Goal: Book appointment/travel/reservation

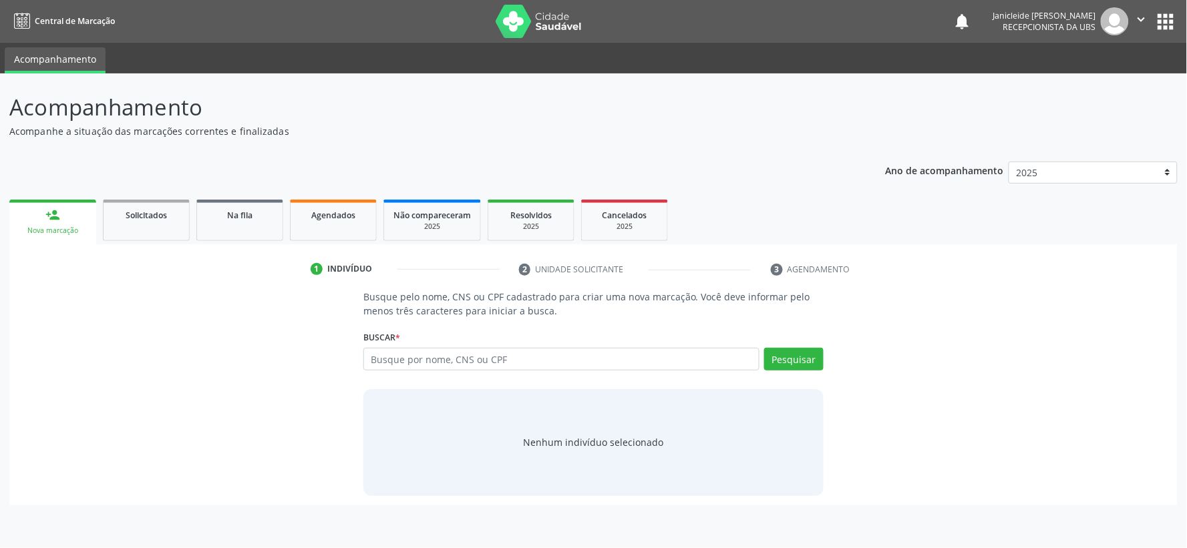
click at [318, 228] on link "Agendados" at bounding box center [333, 220] width 87 height 41
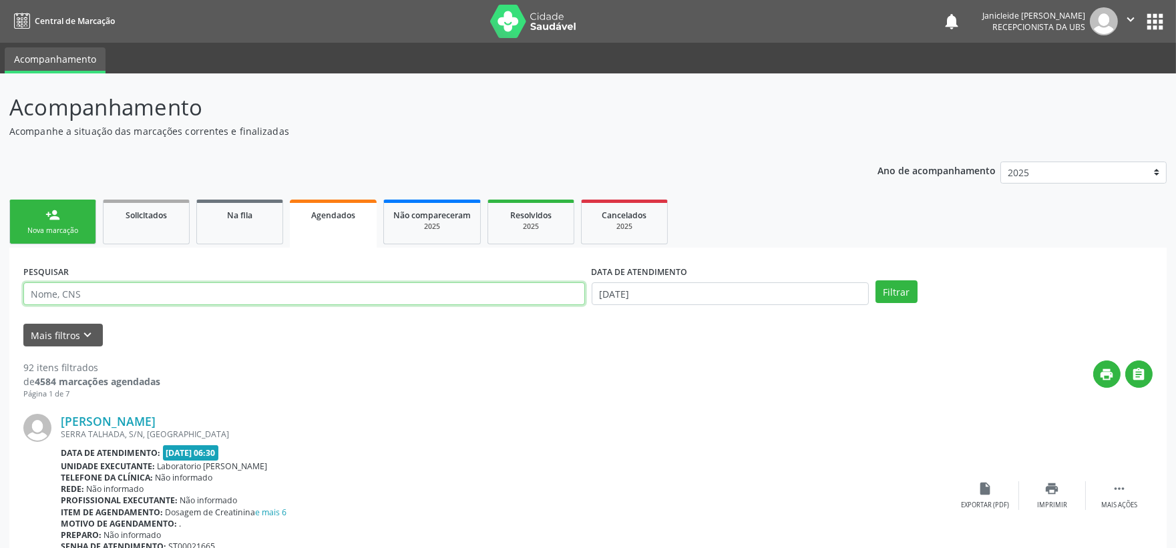
click at [209, 296] on input "text" at bounding box center [304, 293] width 562 height 23
click at [898, 298] on button "Filtrar" at bounding box center [896, 291] width 42 height 23
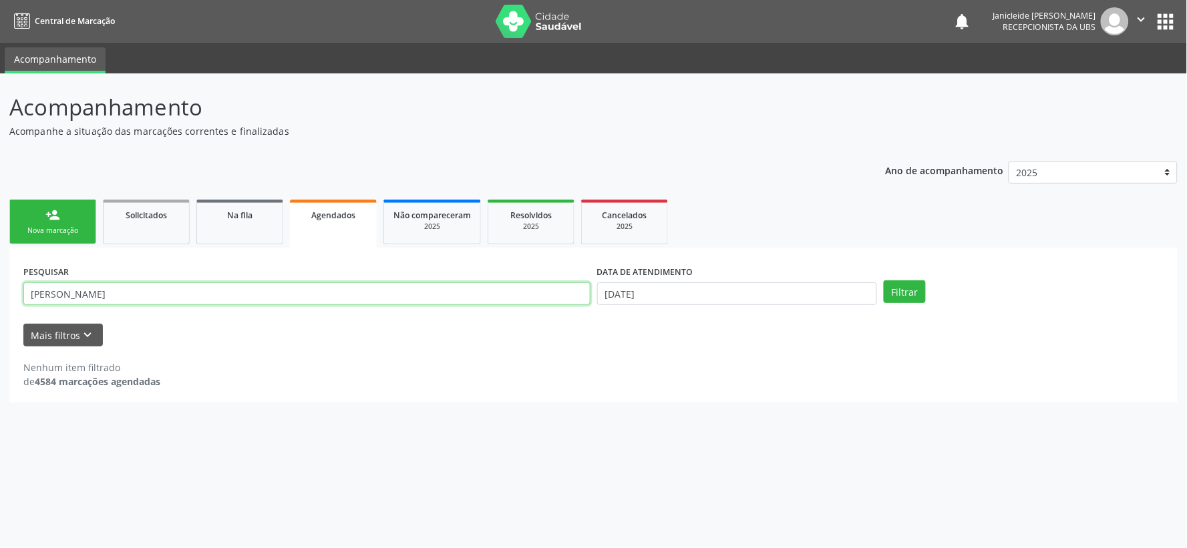
click at [148, 296] on input "antonia de sou" at bounding box center [306, 293] width 567 height 23
click at [208, 290] on input "antonia de sou" at bounding box center [306, 293] width 567 height 23
type input "a"
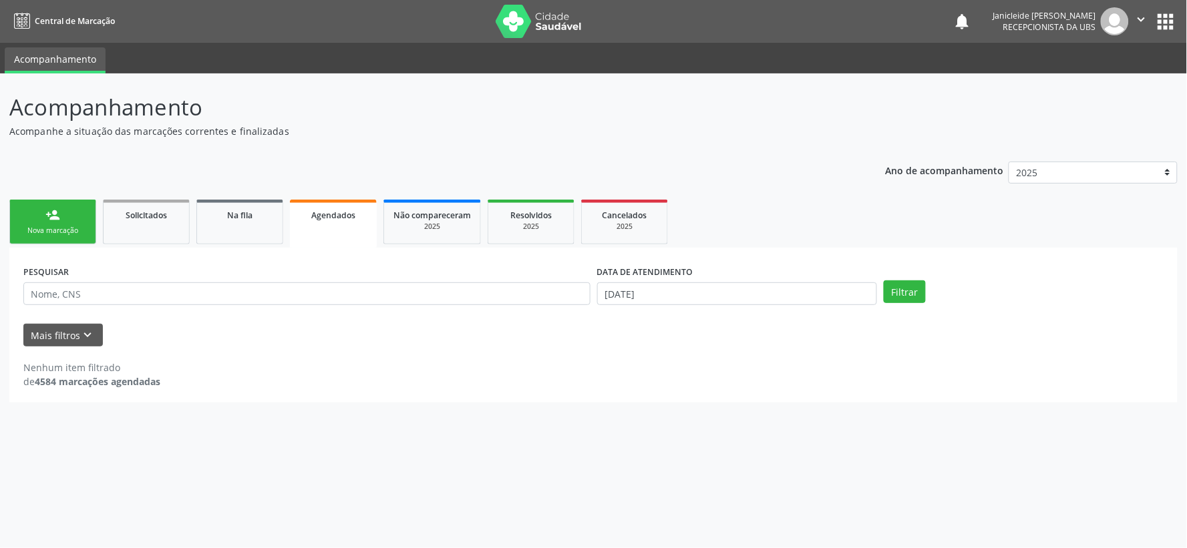
click at [327, 224] on link "Agendados" at bounding box center [333, 224] width 87 height 48
click at [899, 298] on button "Filtrar" at bounding box center [904, 291] width 42 height 23
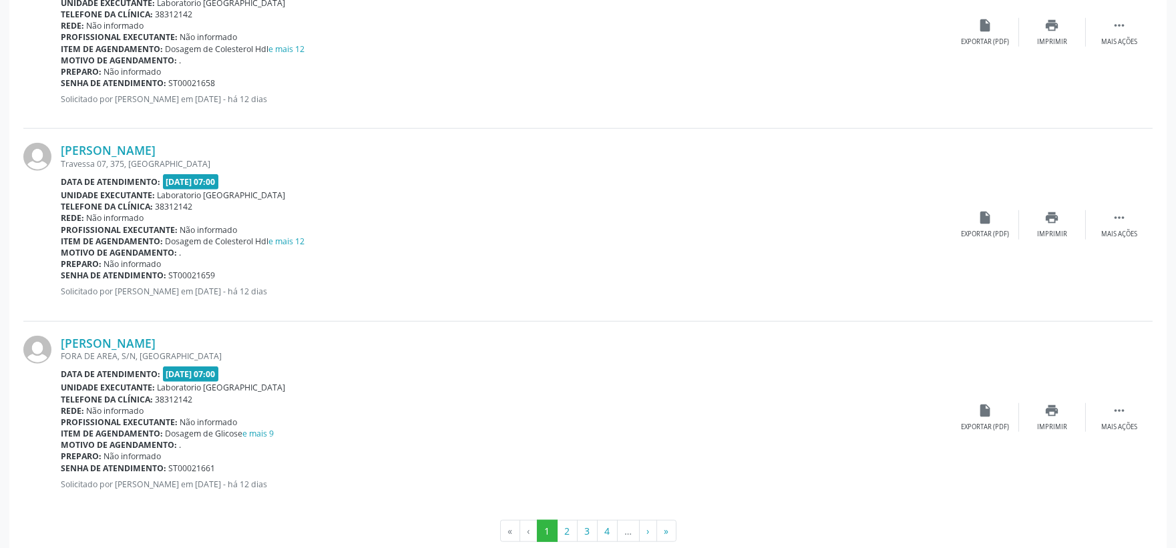
scroll to position [2800, 0]
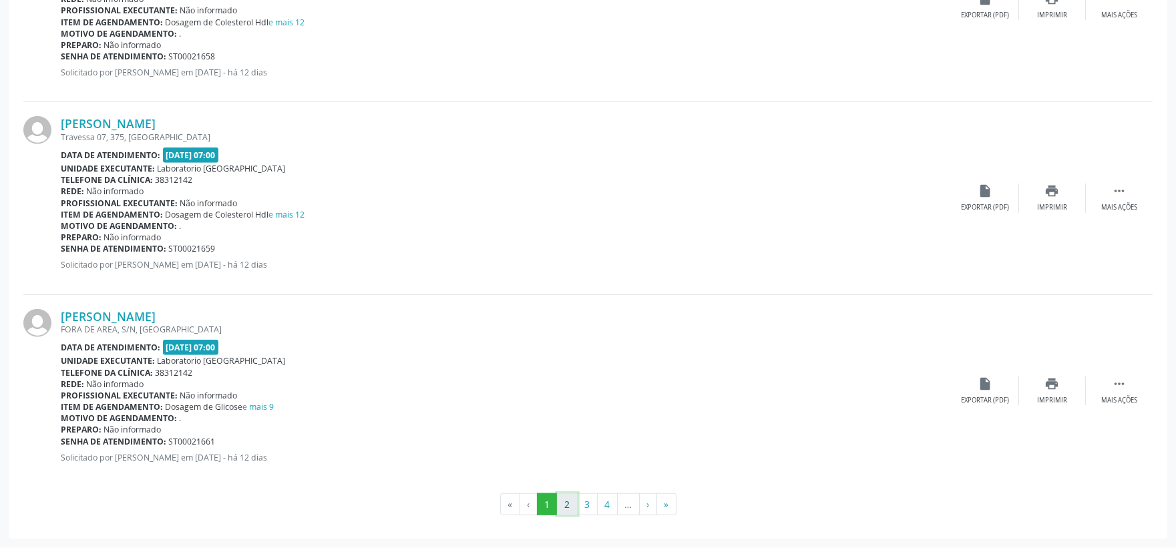
click at [566, 502] on button "2" at bounding box center [567, 504] width 21 height 23
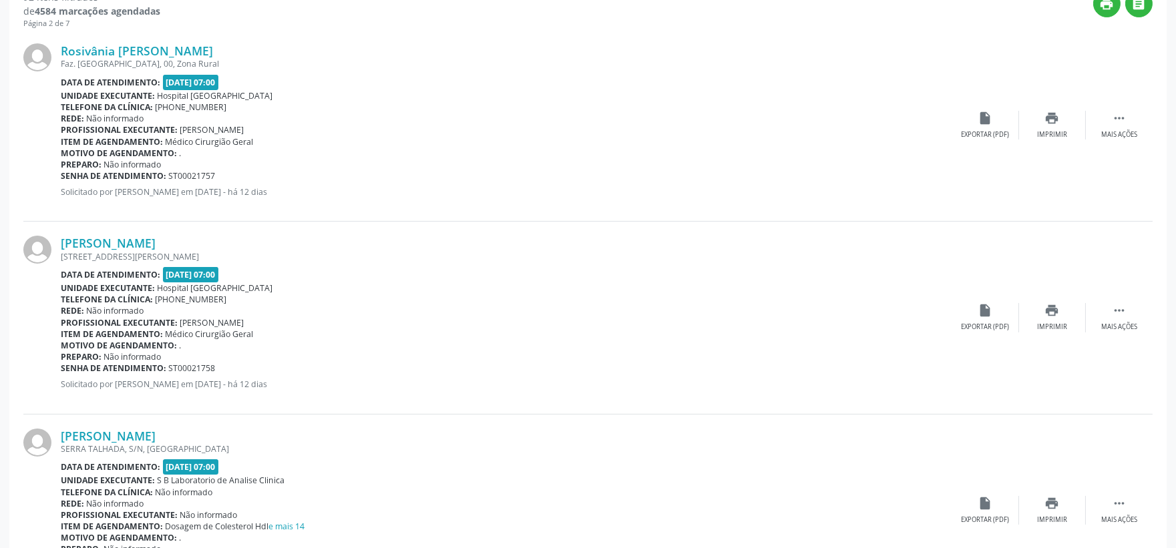
scroll to position [0, 0]
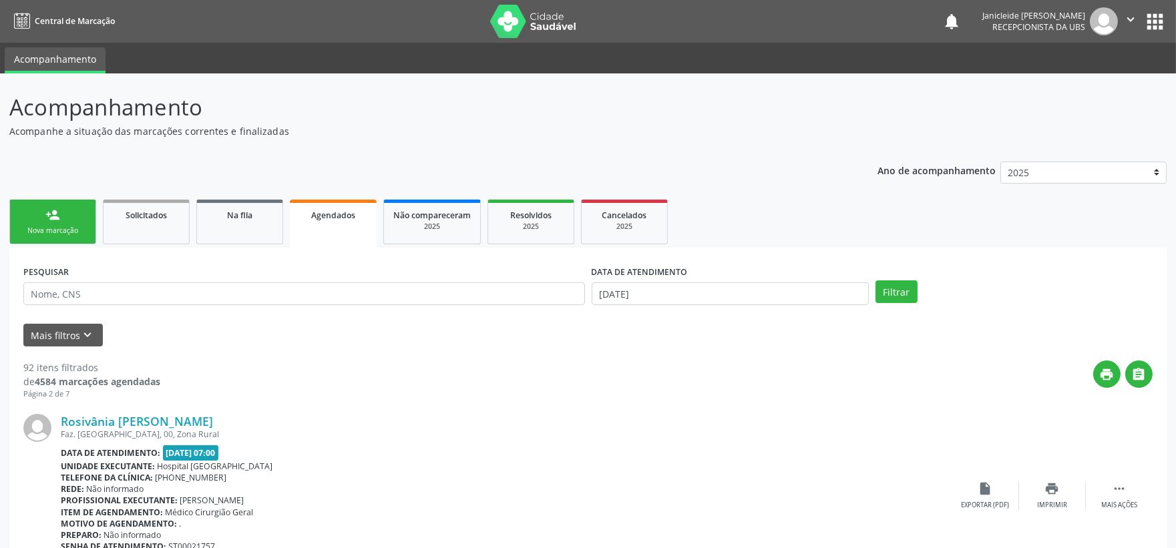
click at [1049, 27] on span "Recepcionista da UBS" at bounding box center [1038, 26] width 93 height 11
click at [1104, 23] on img at bounding box center [1104, 21] width 28 height 28
click at [1163, 20] on button "apps" at bounding box center [1154, 21] width 23 height 23
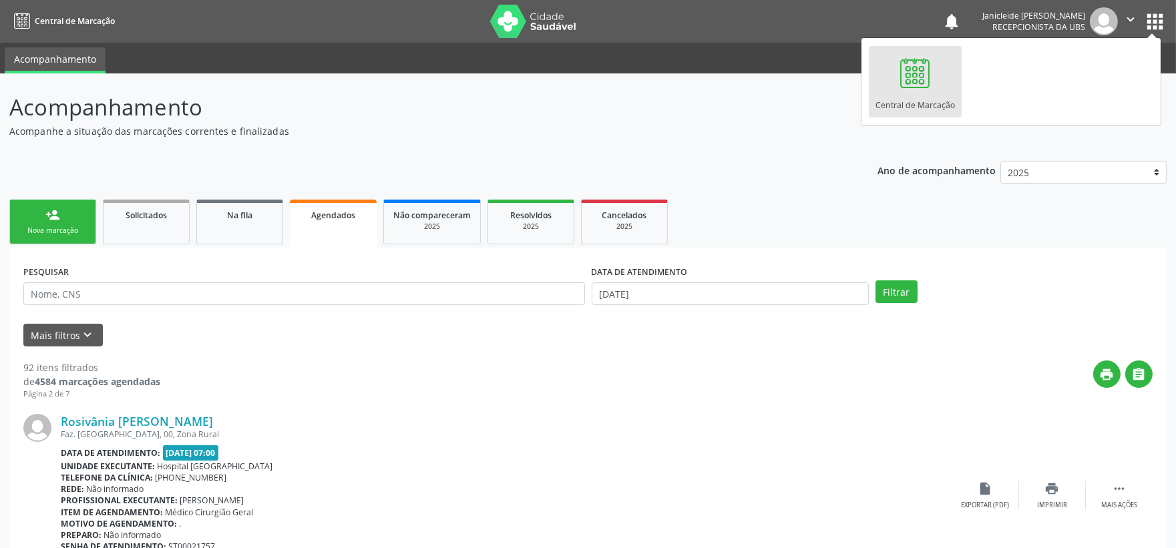
click at [1162, 20] on button "apps" at bounding box center [1154, 21] width 23 height 23
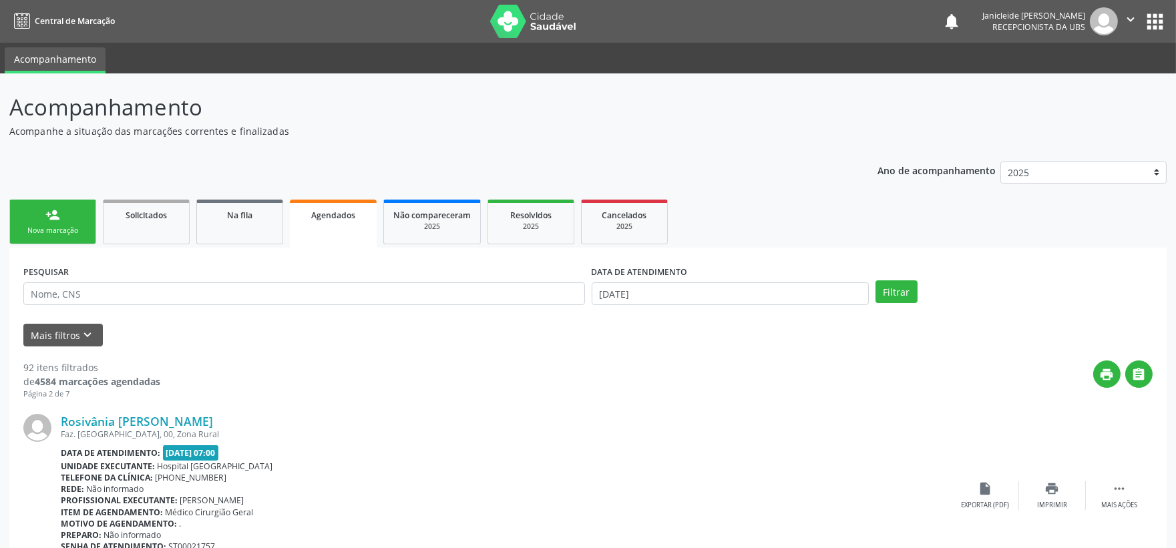
click at [351, 218] on span "Agendados" at bounding box center [333, 215] width 44 height 11
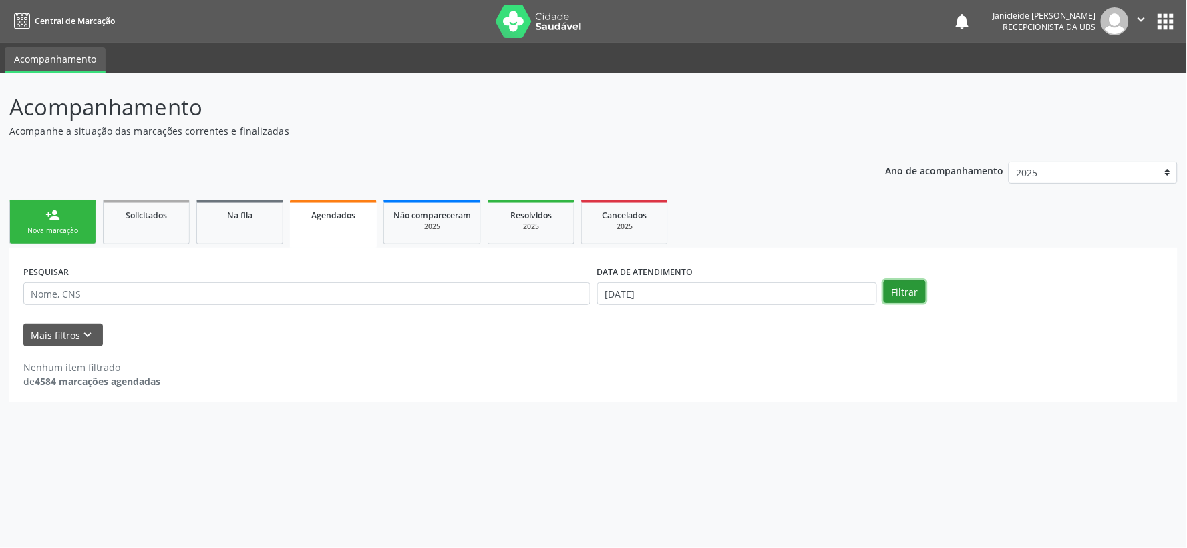
click at [909, 292] on button "Filtrar" at bounding box center [904, 291] width 42 height 23
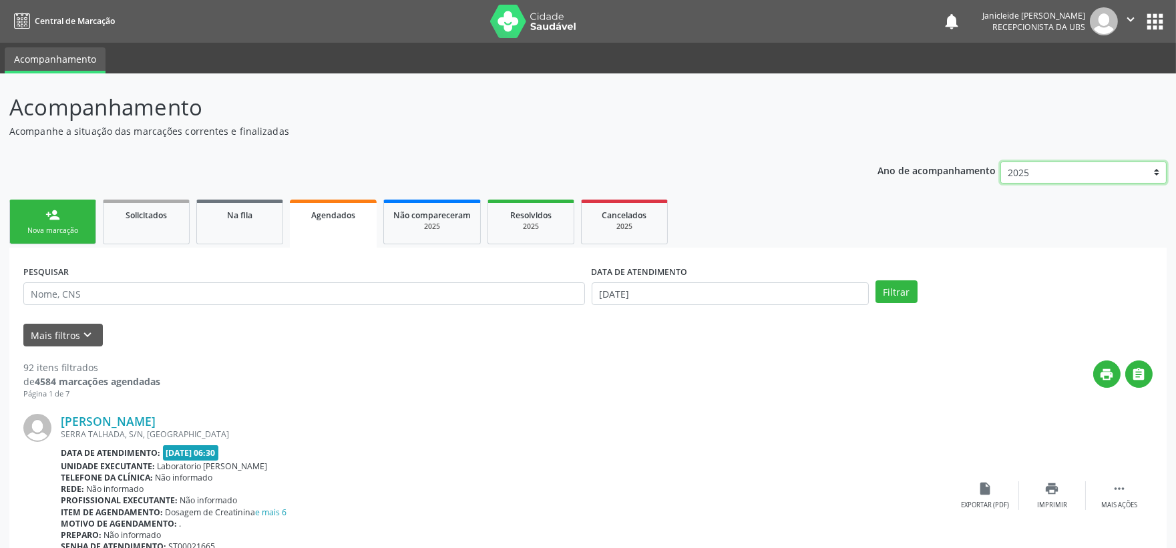
click at [1157, 172] on select "2025 2024" at bounding box center [1083, 173] width 166 height 23
click at [128, 294] on input "text" at bounding box center [304, 293] width 562 height 23
type input "antonia"
click at [911, 297] on button "Filtrar" at bounding box center [896, 291] width 42 height 23
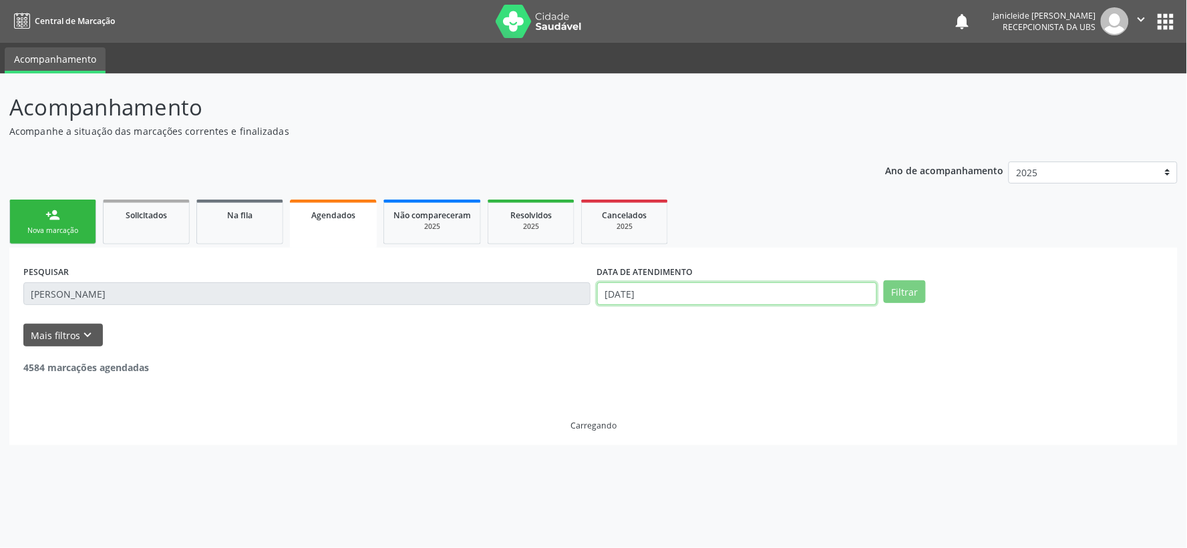
click at [796, 292] on input "22/09/2025" at bounding box center [737, 293] width 280 height 23
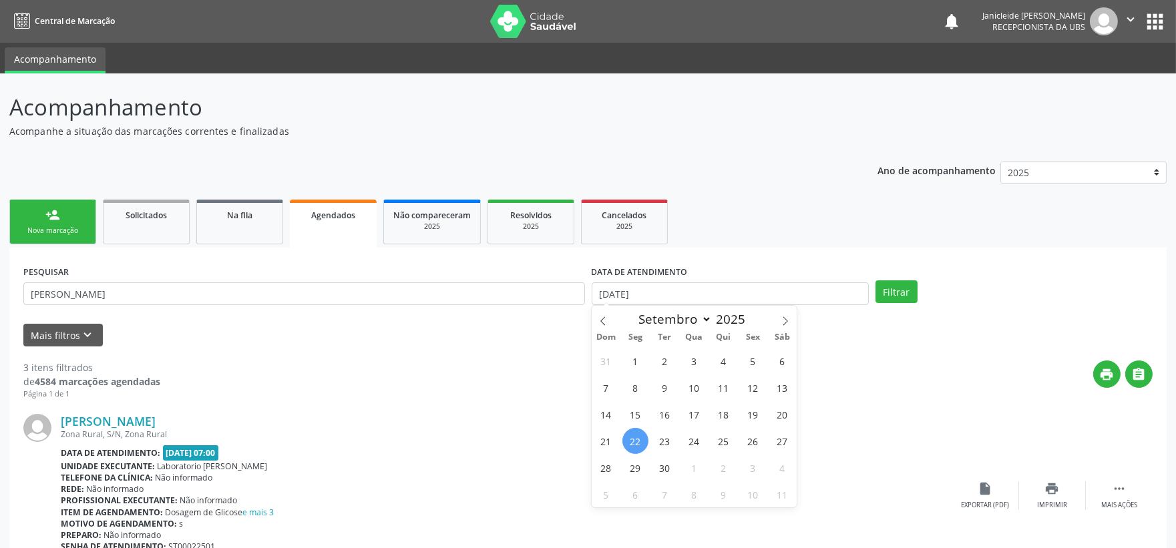
click at [701, 296] on input "22/09/2025" at bounding box center [730, 293] width 277 height 23
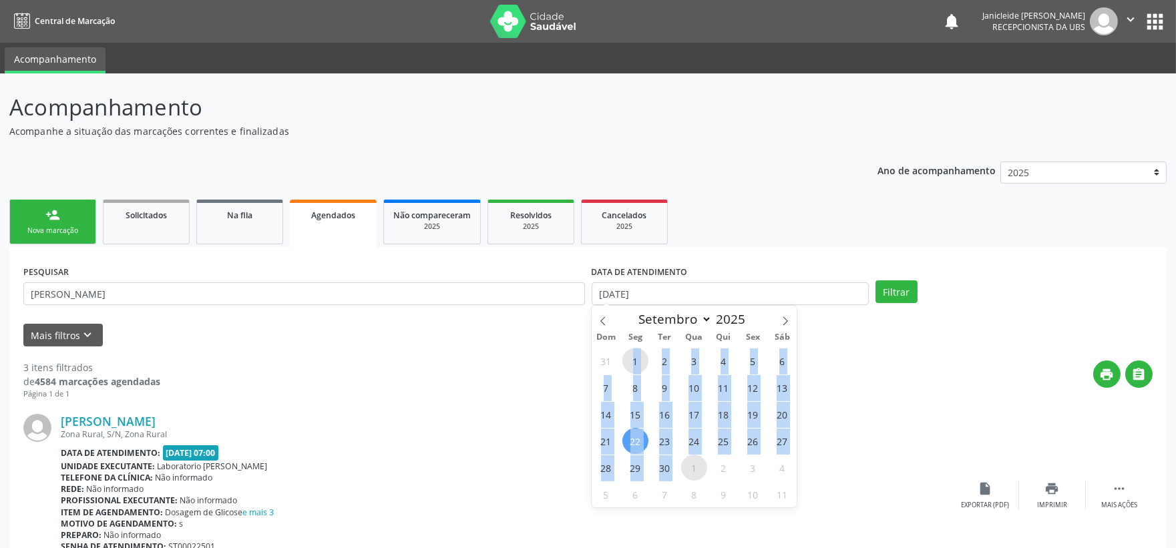
drag, startPoint x: 634, startPoint y: 355, endPoint x: 685, endPoint y: 462, distance: 118.3
click at [685, 462] on div "31 1 2 3 4 5 6 7 8 9 10 11 12 13 14 15 16 17 18 19 20 21 22 23 24 25 26 27 28 2…" at bounding box center [695, 427] width 206 height 160
click at [658, 458] on span "30" at bounding box center [665, 468] width 26 height 26
type input "30/09/2025"
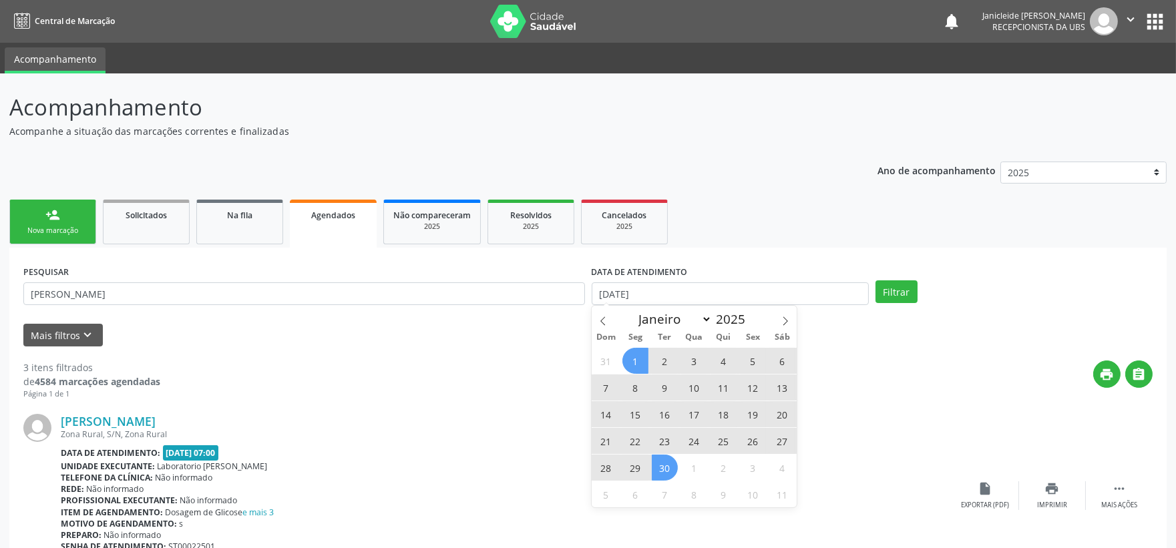
click at [634, 362] on span "1" at bounding box center [635, 361] width 26 height 26
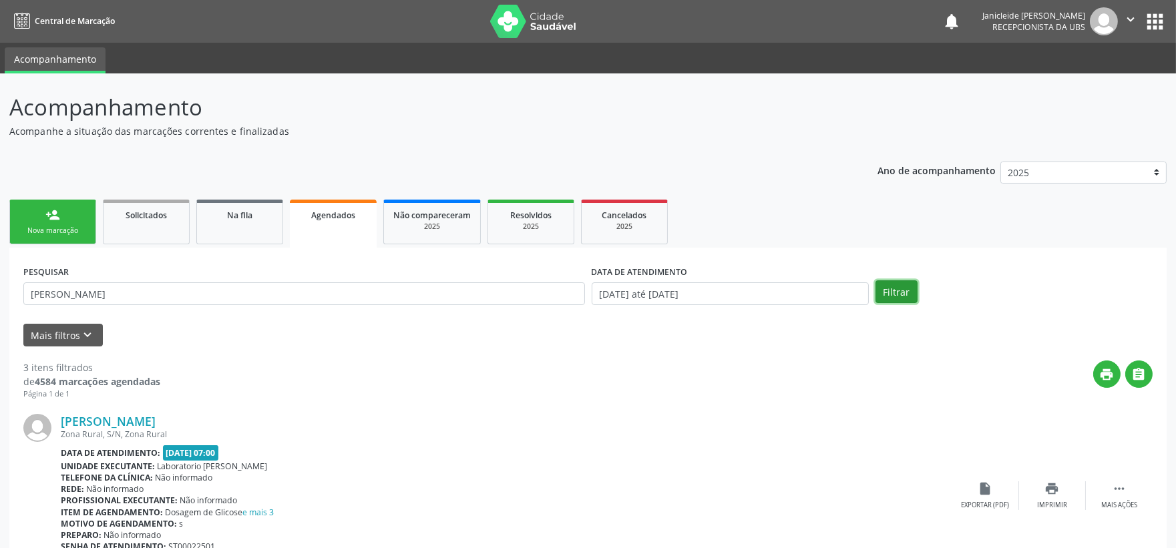
click at [897, 292] on button "Filtrar" at bounding box center [896, 291] width 42 height 23
click at [100, 296] on input "antonia" at bounding box center [304, 293] width 562 height 23
type input "antonia de souza"
click at [875, 280] on button "Filtrar" at bounding box center [896, 291] width 42 height 23
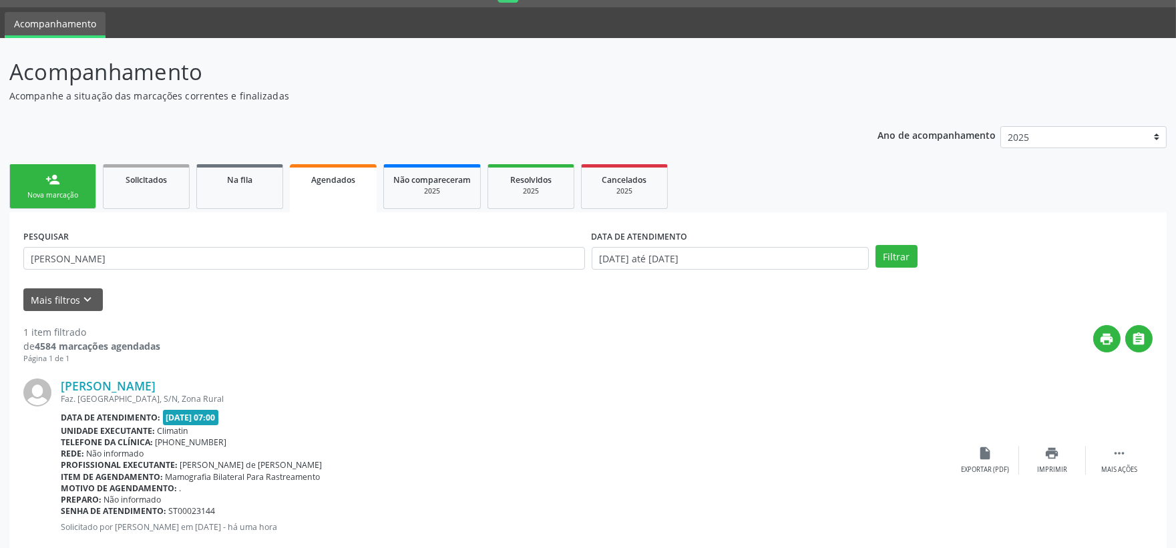
scroll to position [67, 0]
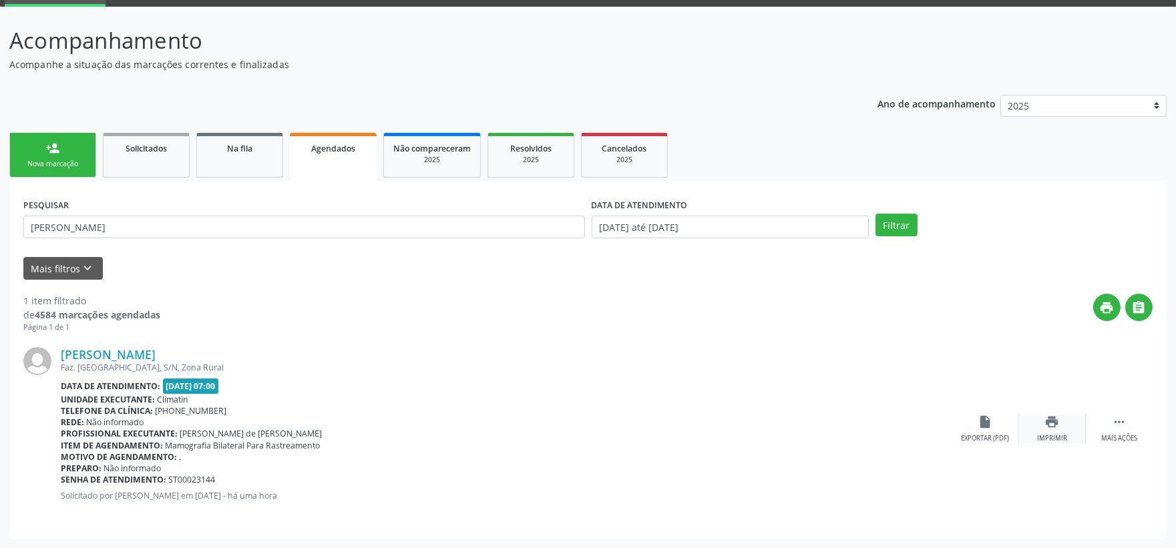
click at [1050, 435] on div "Imprimir" at bounding box center [1052, 438] width 30 height 9
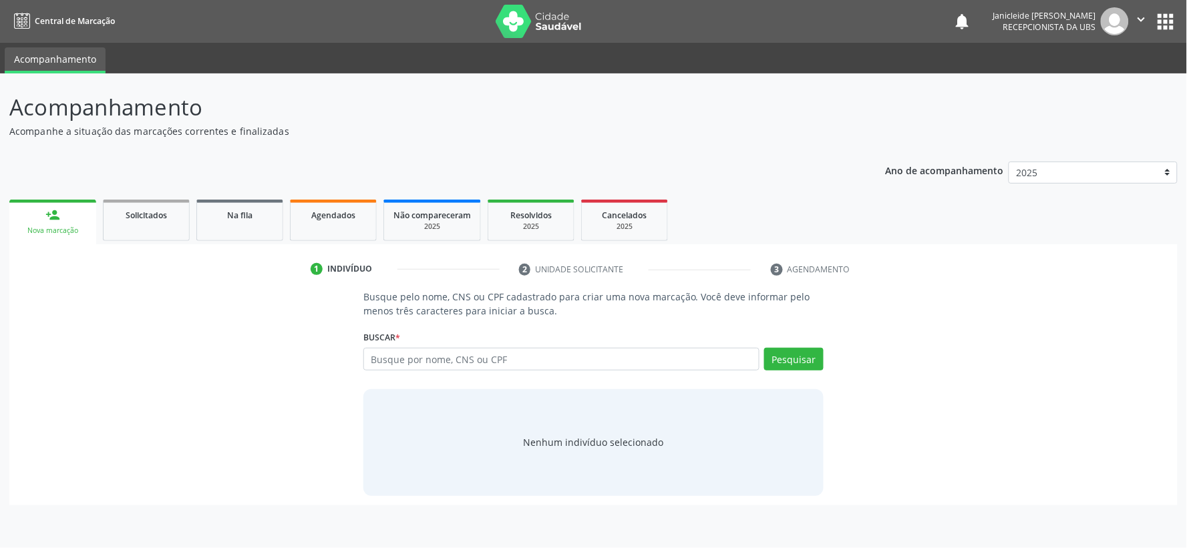
click at [452, 371] on div "Busque por nome, CNS ou CPF Nenhum resultado encontrado para: " " Digite nome, …" at bounding box center [593, 364] width 460 height 32
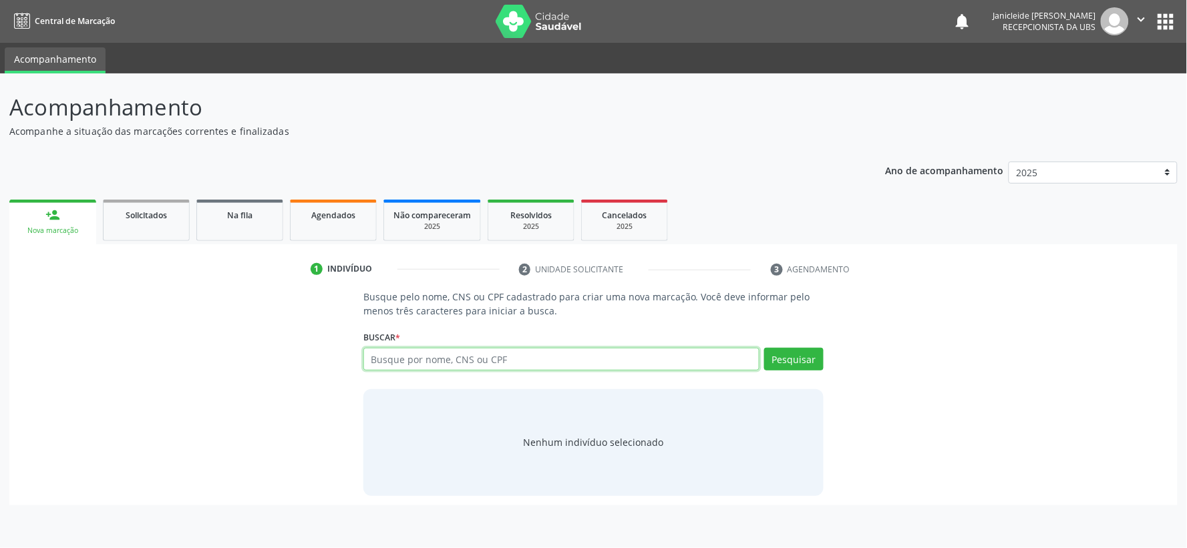
click at [447, 363] on input "text" at bounding box center [561, 359] width 396 height 23
paste input "700 8094 7031 8983"
type input "700 8094 7031 8983"
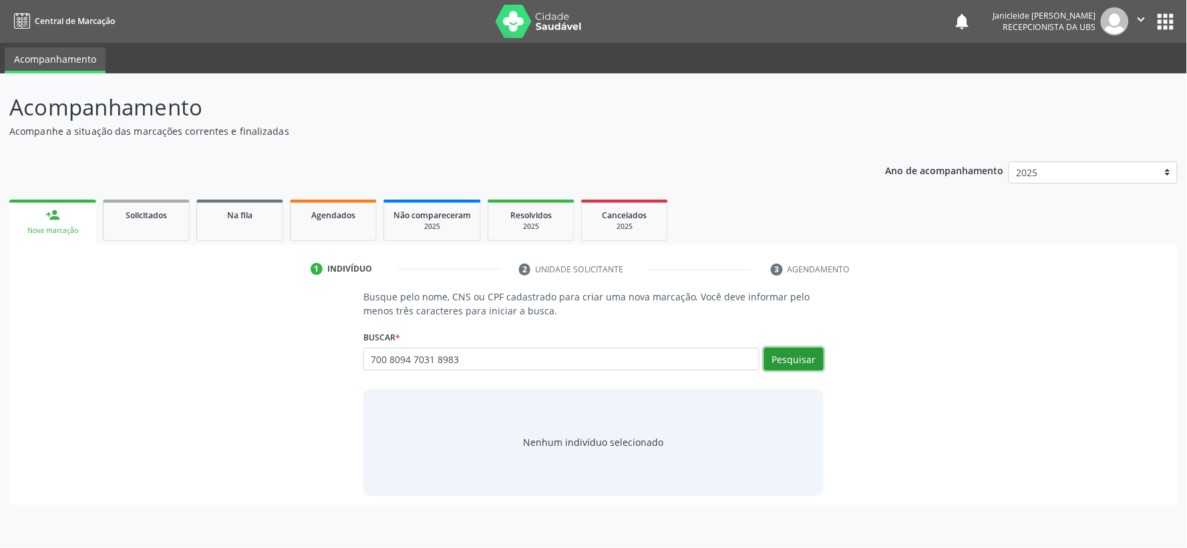
drag, startPoint x: 809, startPoint y: 358, endPoint x: 797, endPoint y: 350, distance: 14.4
click at [808, 358] on button "Pesquisar" at bounding box center [793, 359] width 59 height 23
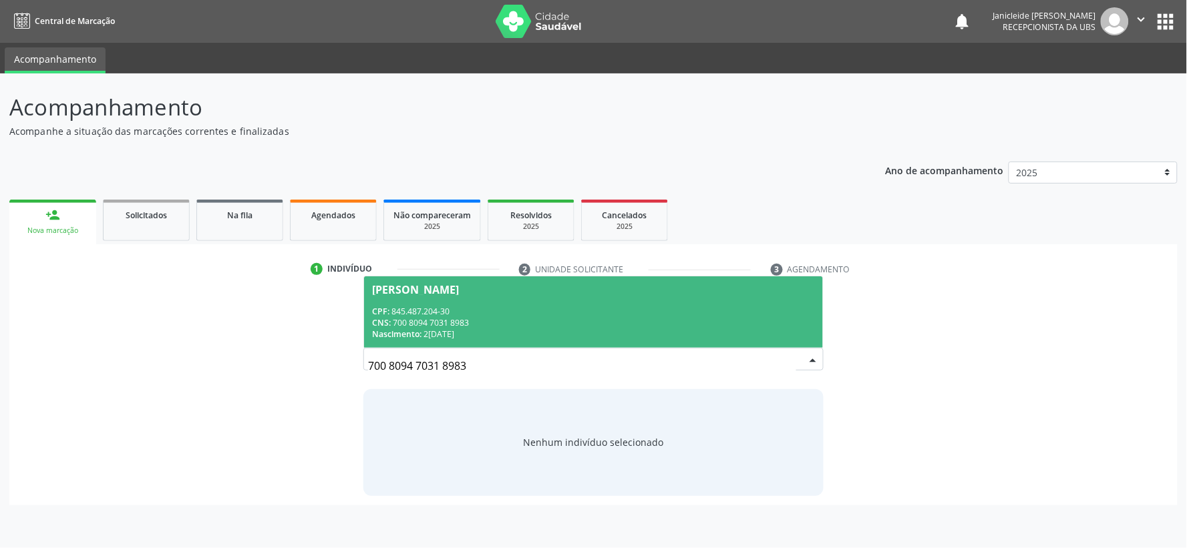
click at [378, 295] on span "[PERSON_NAME] CPF: 845.487.204-30 CNS: 700 8094 7031 8983 Nascimento: 2[DATE]" at bounding box center [593, 311] width 459 height 71
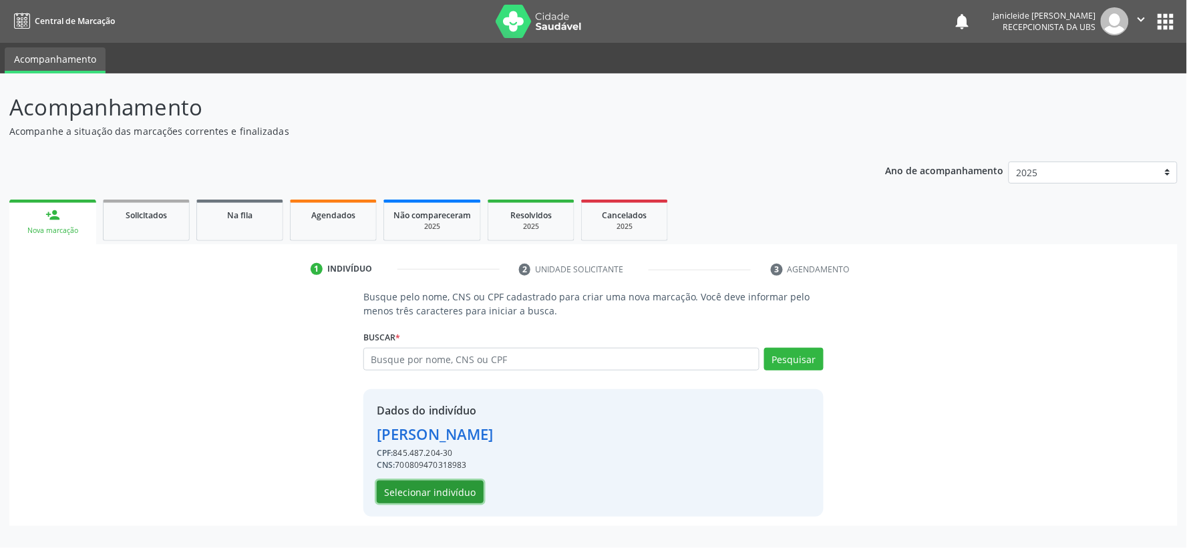
click at [446, 482] on button "Selecionar indivíduo" at bounding box center [430, 492] width 107 height 23
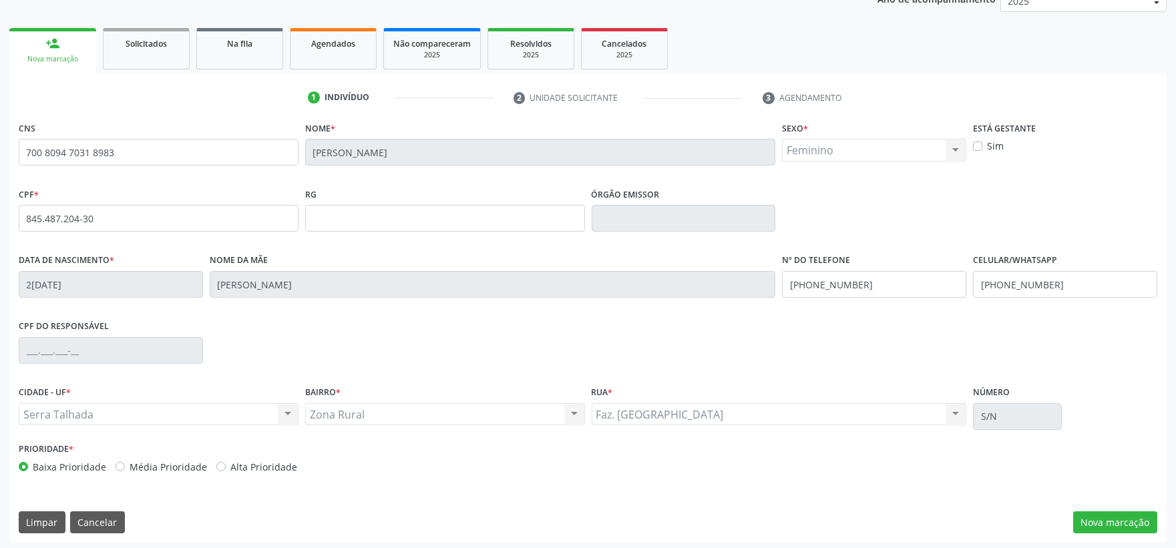
scroll to position [175, 0]
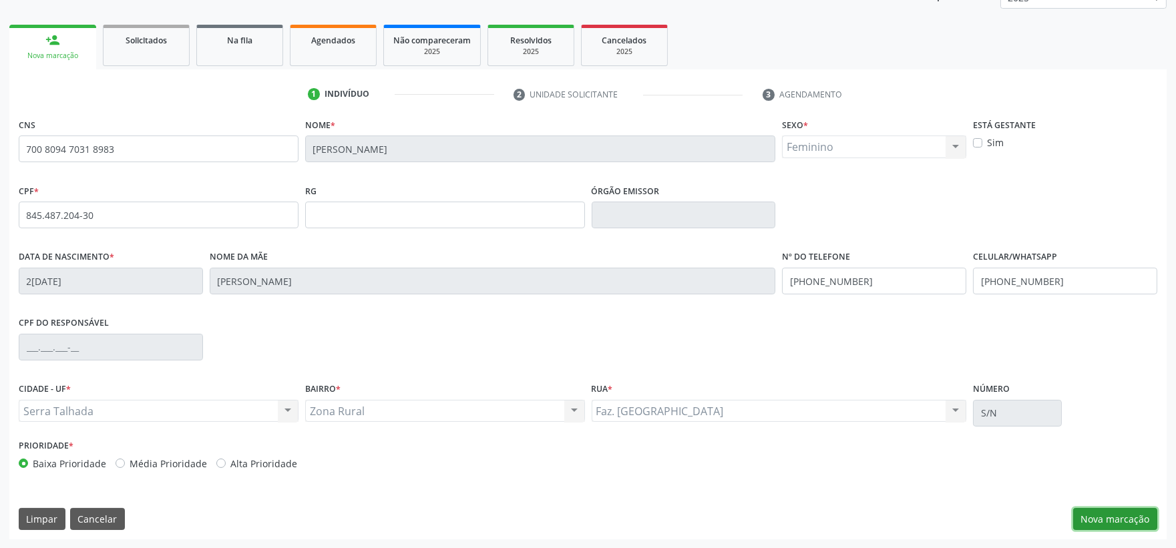
click at [1119, 519] on button "Nova marcação" at bounding box center [1115, 519] width 84 height 23
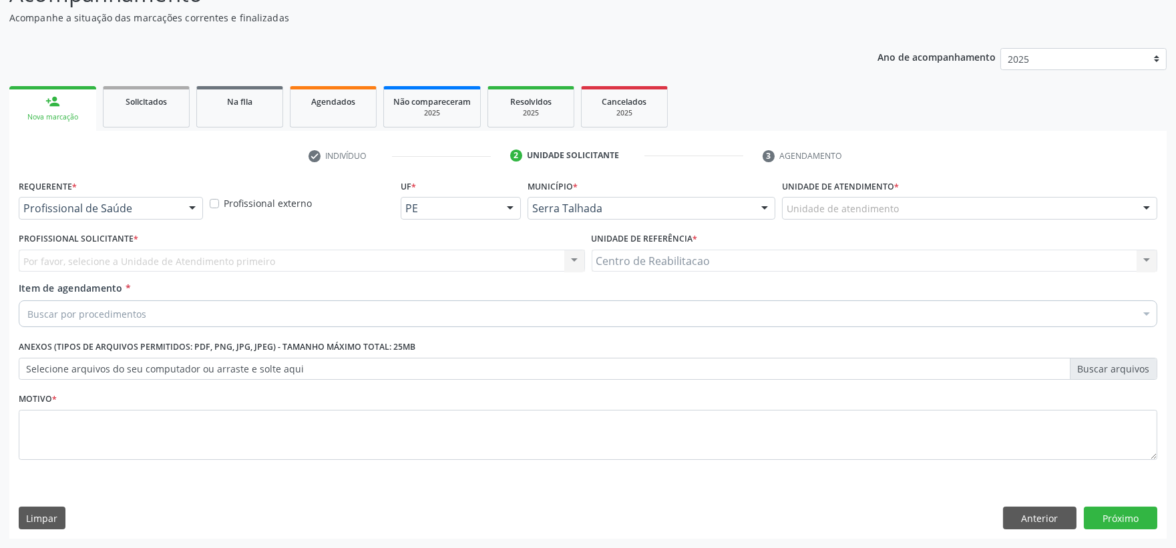
click at [179, 211] on div "Profissional de Saúde Profissional de Saúde Paciente Nenhum resultado encontrad…" at bounding box center [111, 208] width 184 height 23
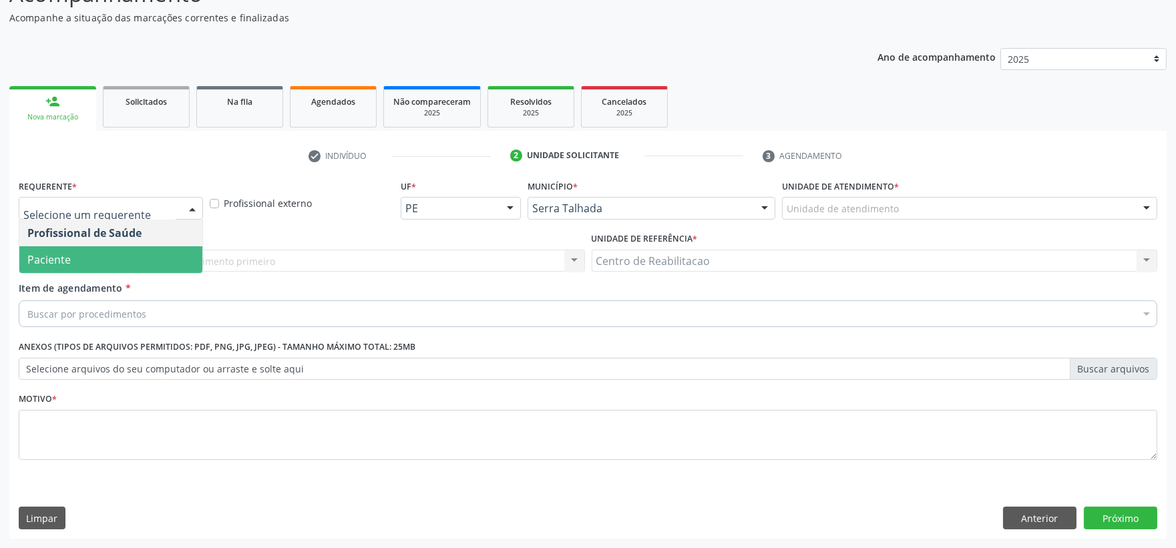
click at [61, 259] on span "Paciente" at bounding box center [48, 259] width 43 height 15
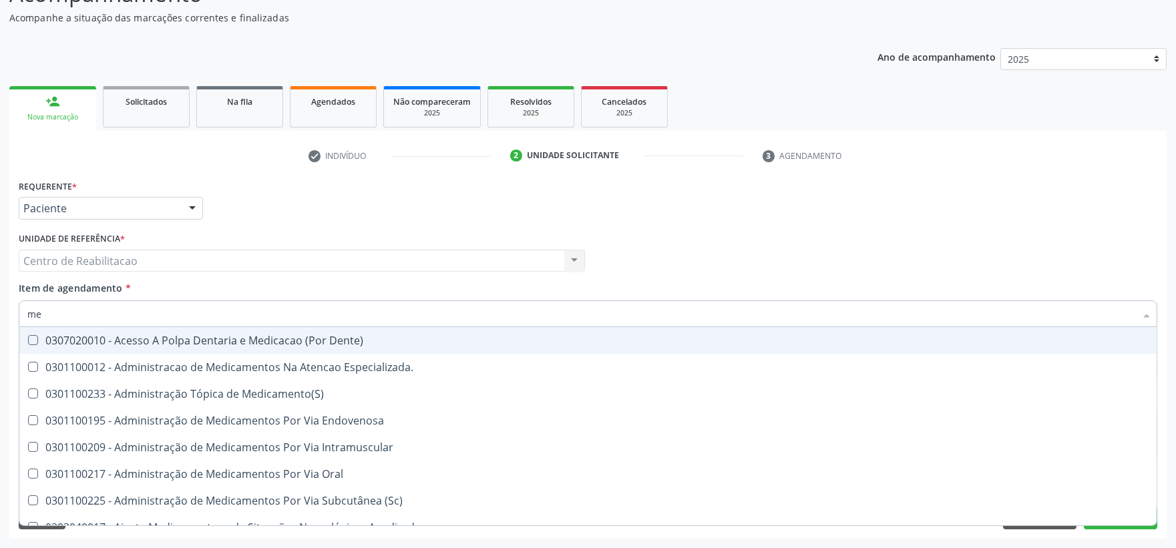
type input "m"
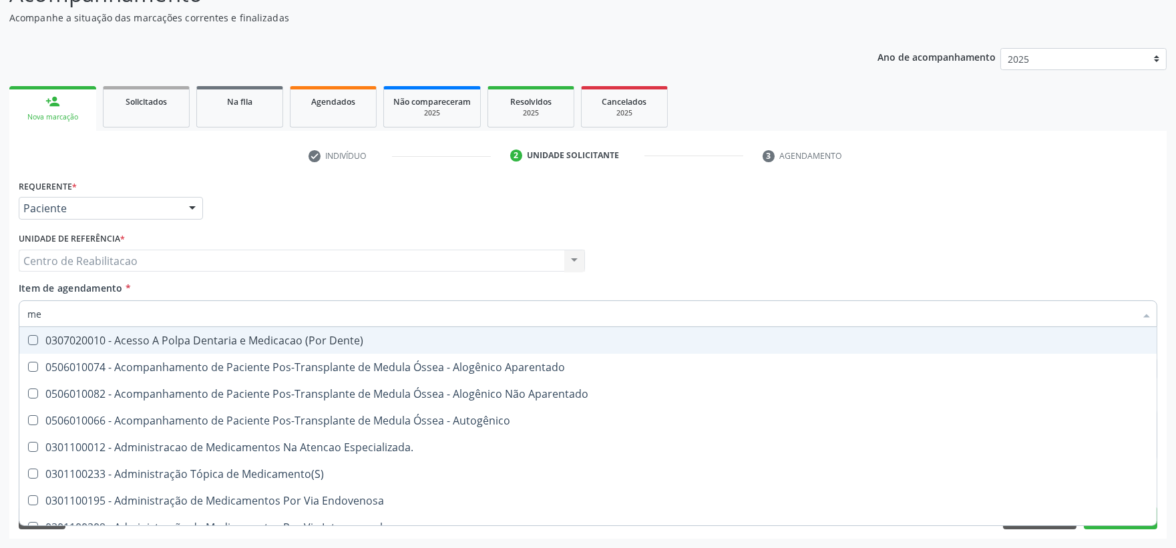
type input "m"
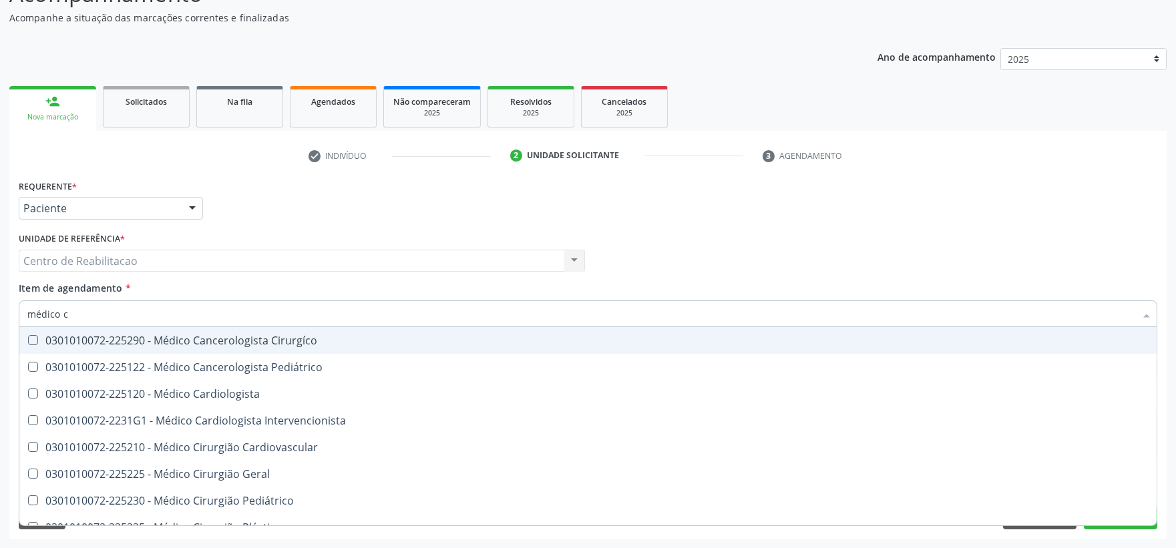
type input "médico ci"
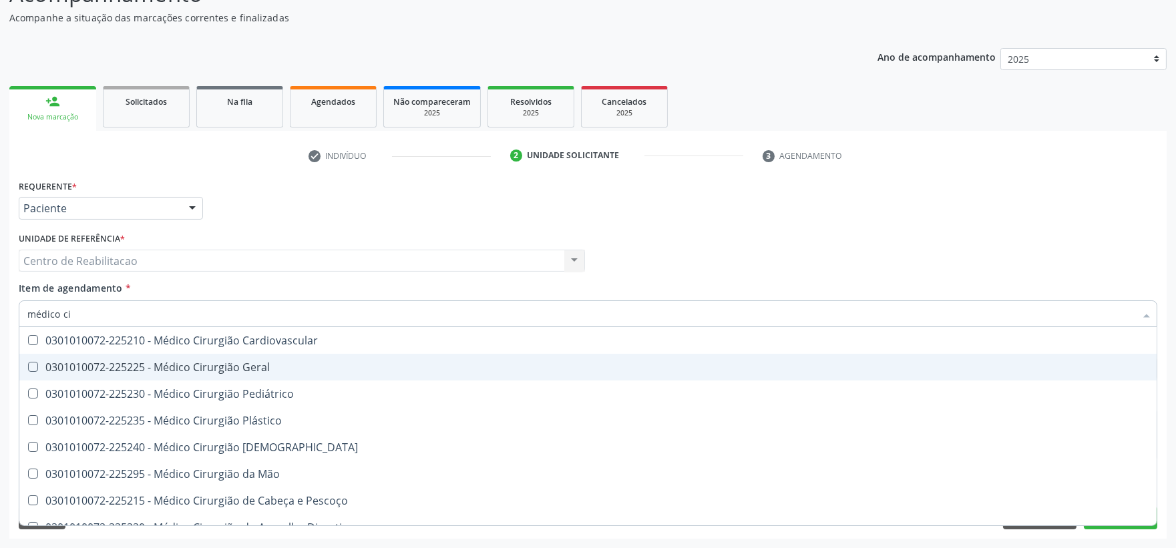
click at [33, 365] on Geral at bounding box center [33, 367] width 10 height 10
click at [28, 365] on Geral "checkbox" at bounding box center [23, 367] width 9 height 9
checkbox Geral "true"
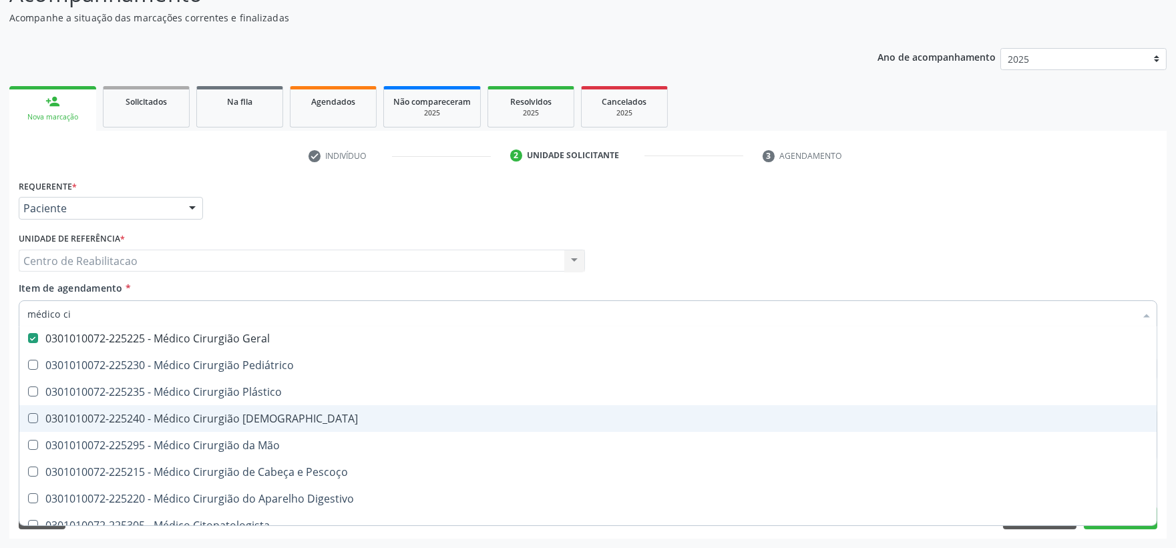
scroll to position [42, 0]
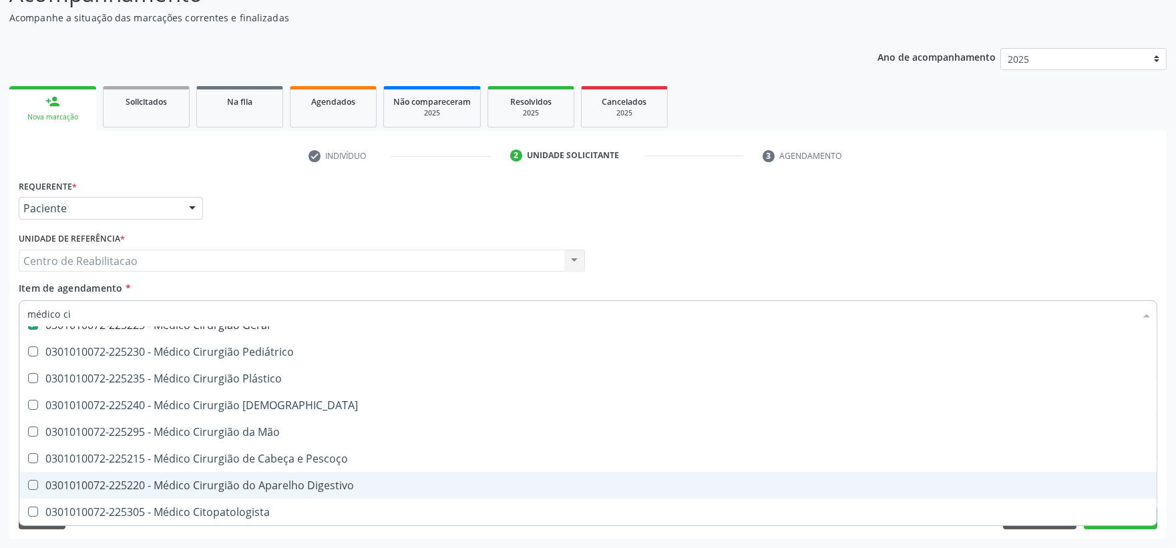
click at [1128, 224] on div "Requerente * Paciente Profissional de Saúde Paciente Nenhum resultado encontrad…" at bounding box center [587, 202] width 1145 height 52
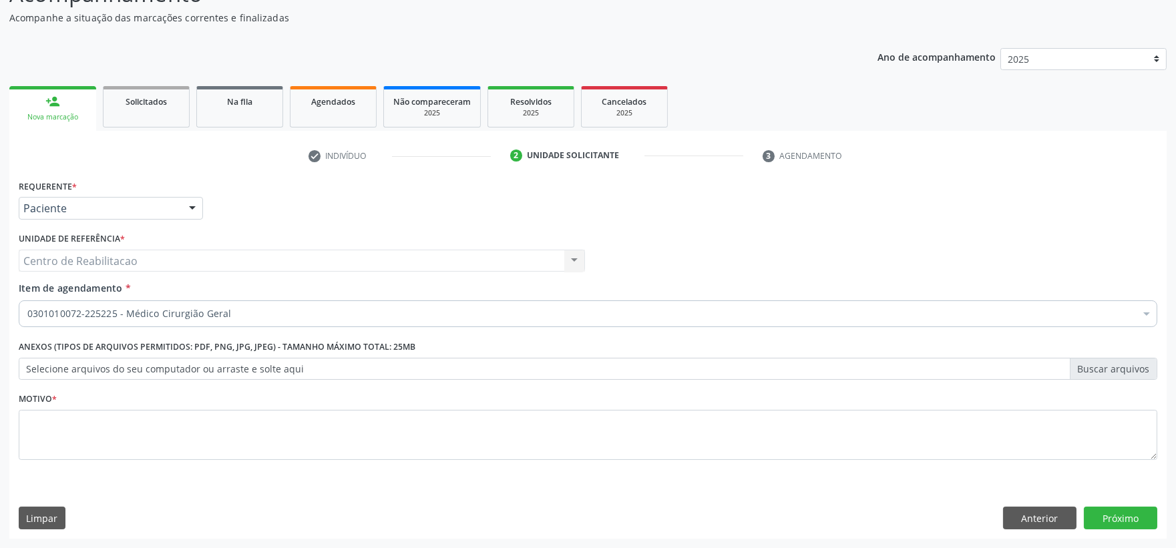
scroll to position [0, 0]
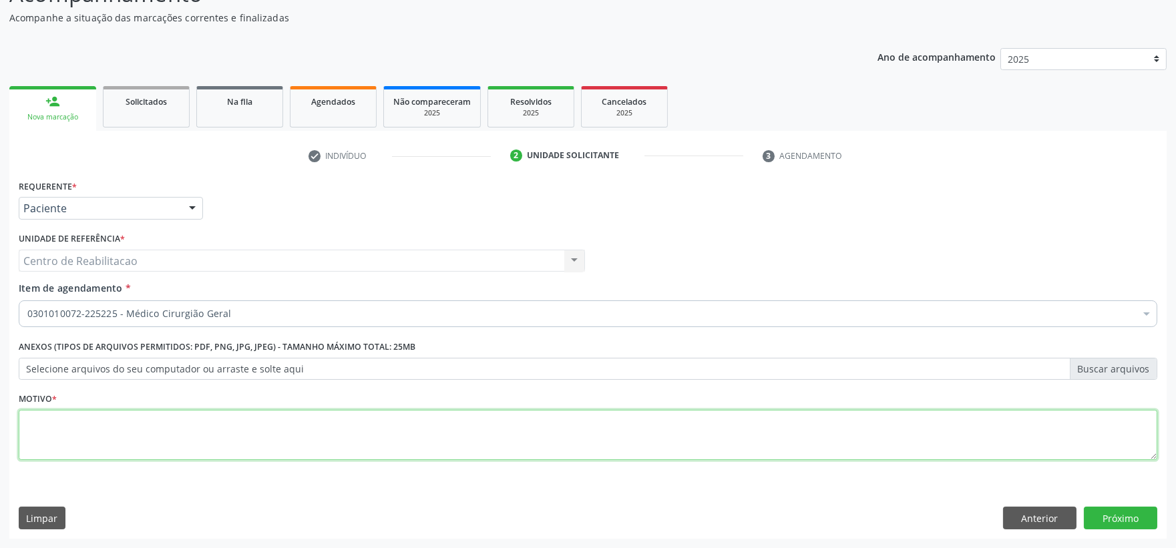
click at [499, 423] on textarea at bounding box center [588, 435] width 1138 height 51
type textarea "**"
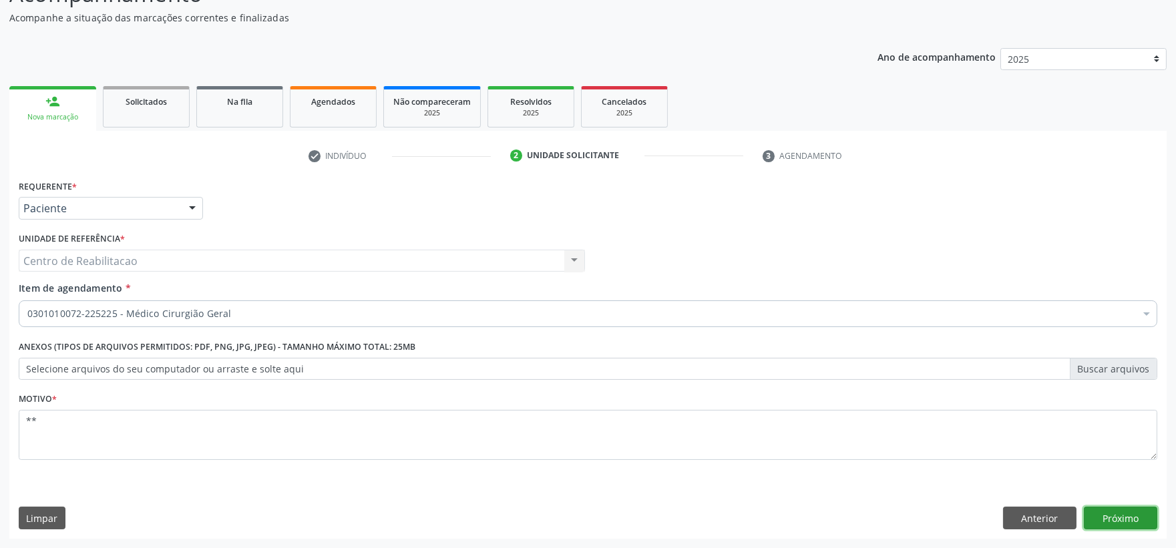
click at [1120, 512] on button "Próximo" at bounding box center [1120, 518] width 73 height 23
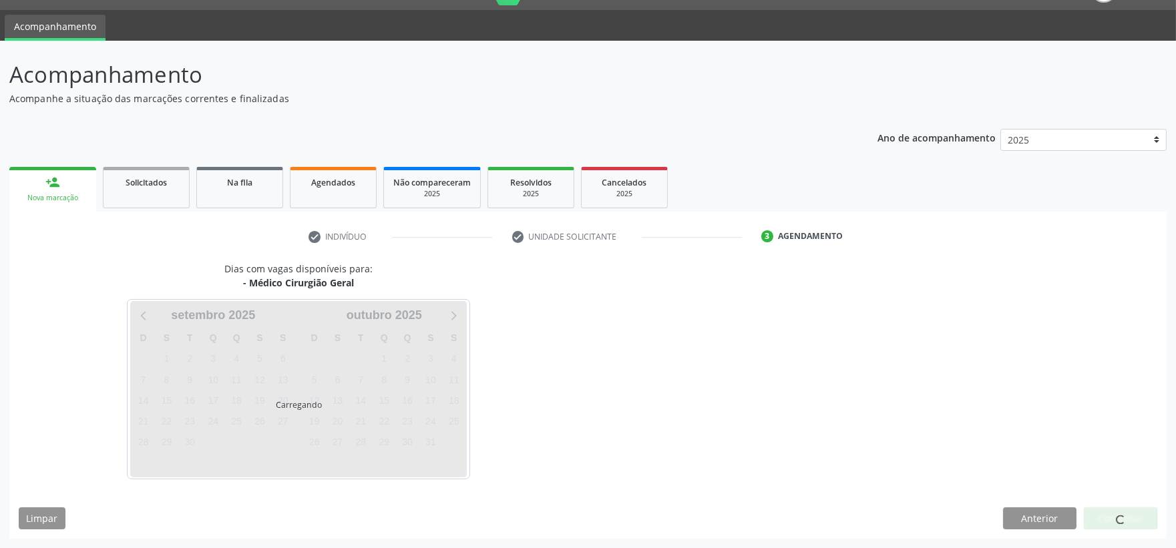
scroll to position [32, 0]
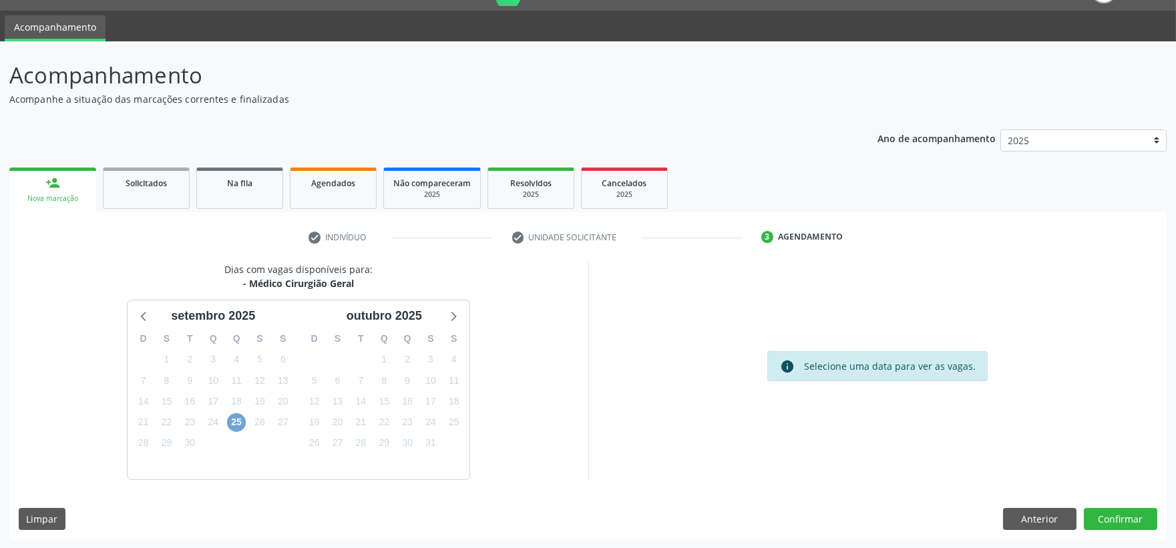
click at [237, 423] on span "25" at bounding box center [236, 422] width 19 height 19
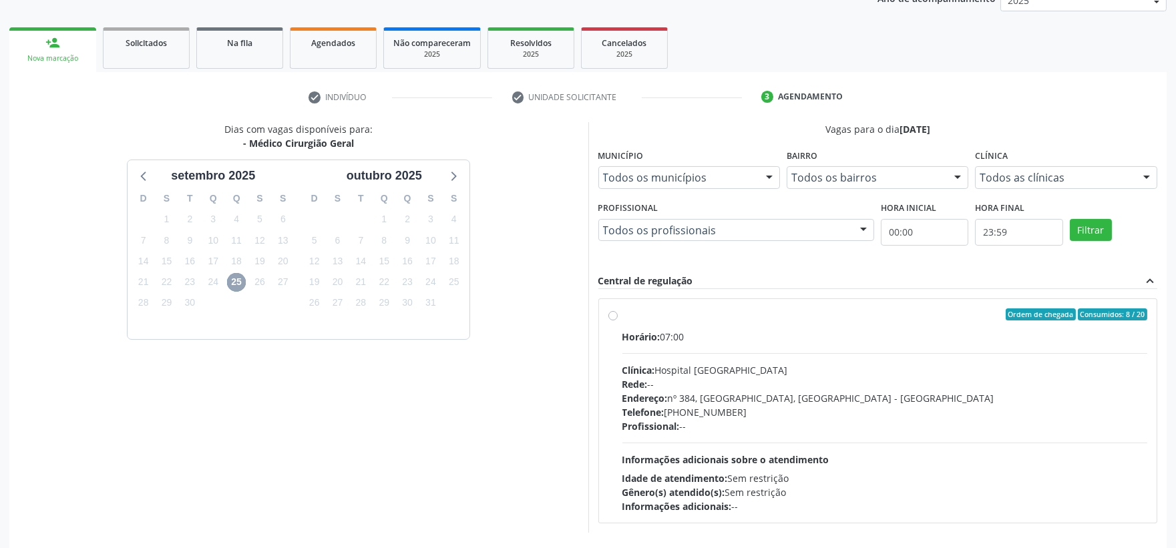
scroll to position [181, 0]
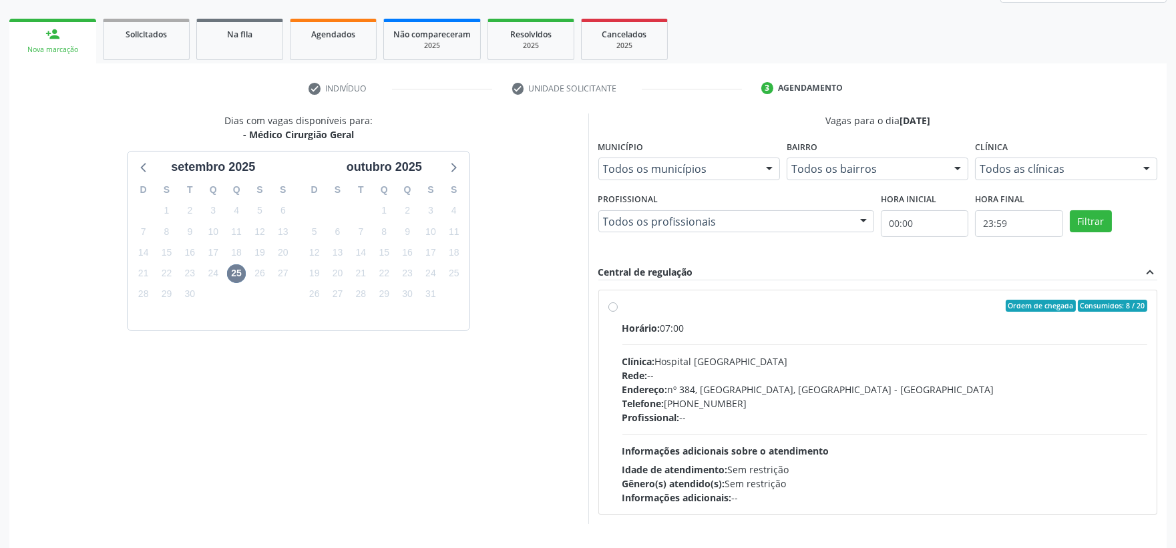
click at [622, 305] on label "Ordem de chegada Consumidos: 8 / 20 Horário: 07:00 Clínica: Hospital [GEOGRAPHI…" at bounding box center [885, 402] width 526 height 205
click at [611, 305] on input "Ordem de chegada Consumidos: 8 / 20 Horário: 07:00 Clínica: Hospital [GEOGRAPHI…" at bounding box center [612, 306] width 9 height 12
radio input "true"
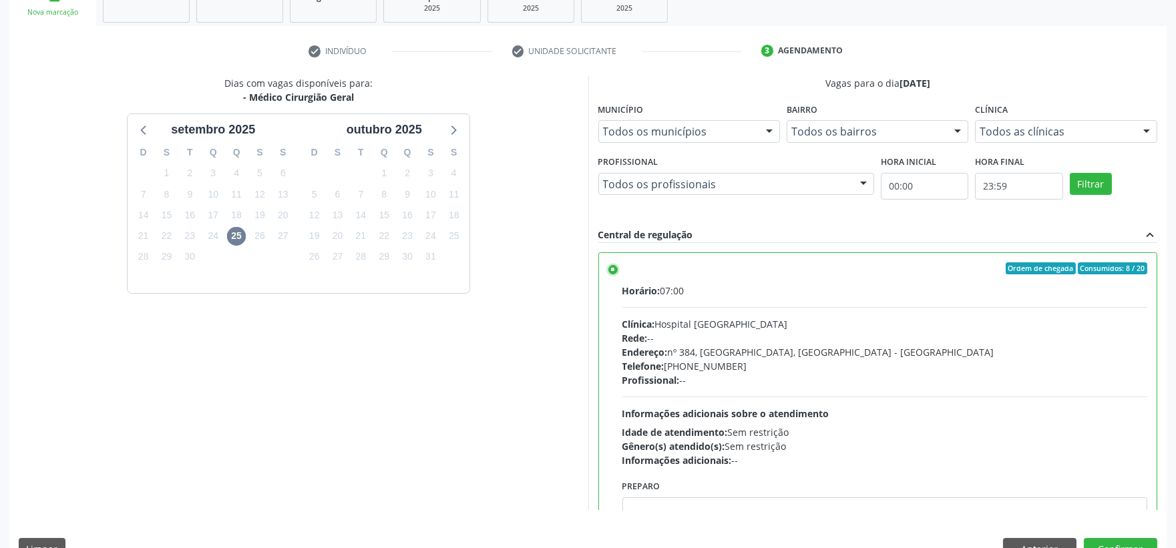
scroll to position [249, 0]
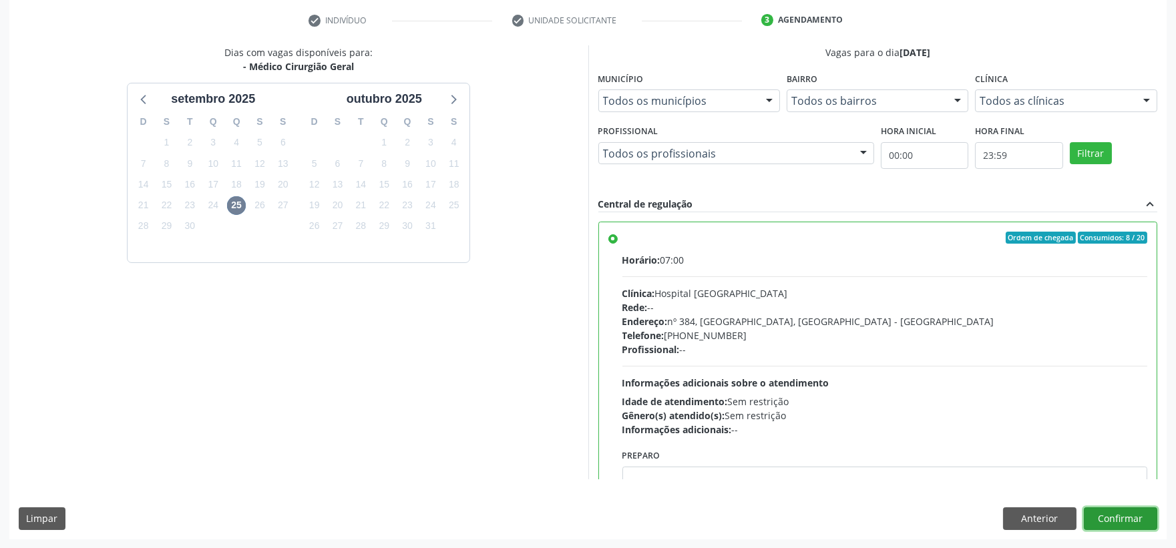
click at [1122, 522] on button "Confirmar" at bounding box center [1120, 518] width 73 height 23
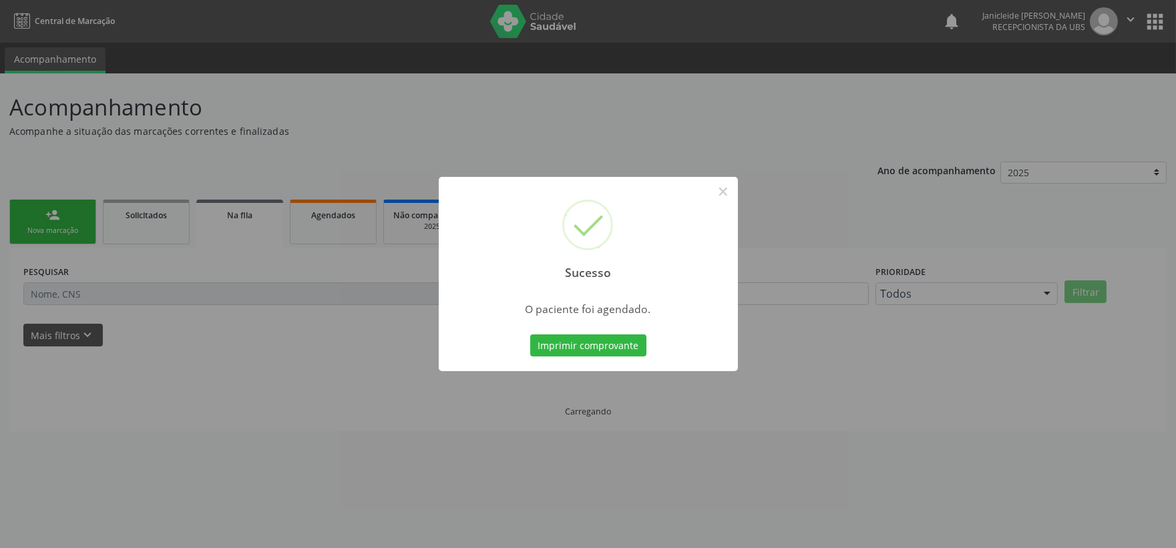
scroll to position [0, 0]
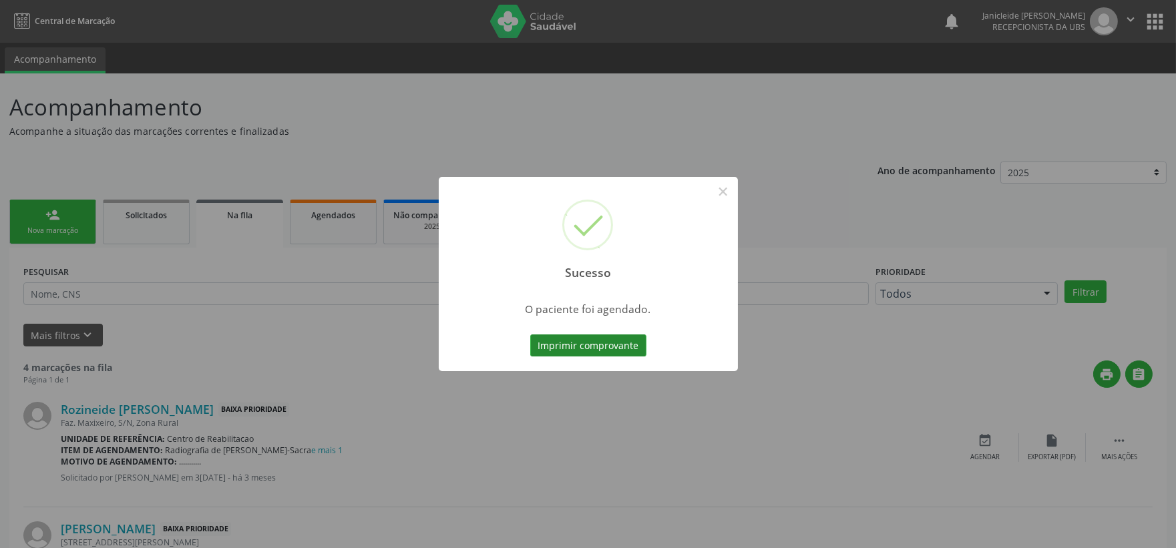
click at [579, 350] on button "Imprimir comprovante" at bounding box center [588, 346] width 116 height 23
